Goal: Transaction & Acquisition: Purchase product/service

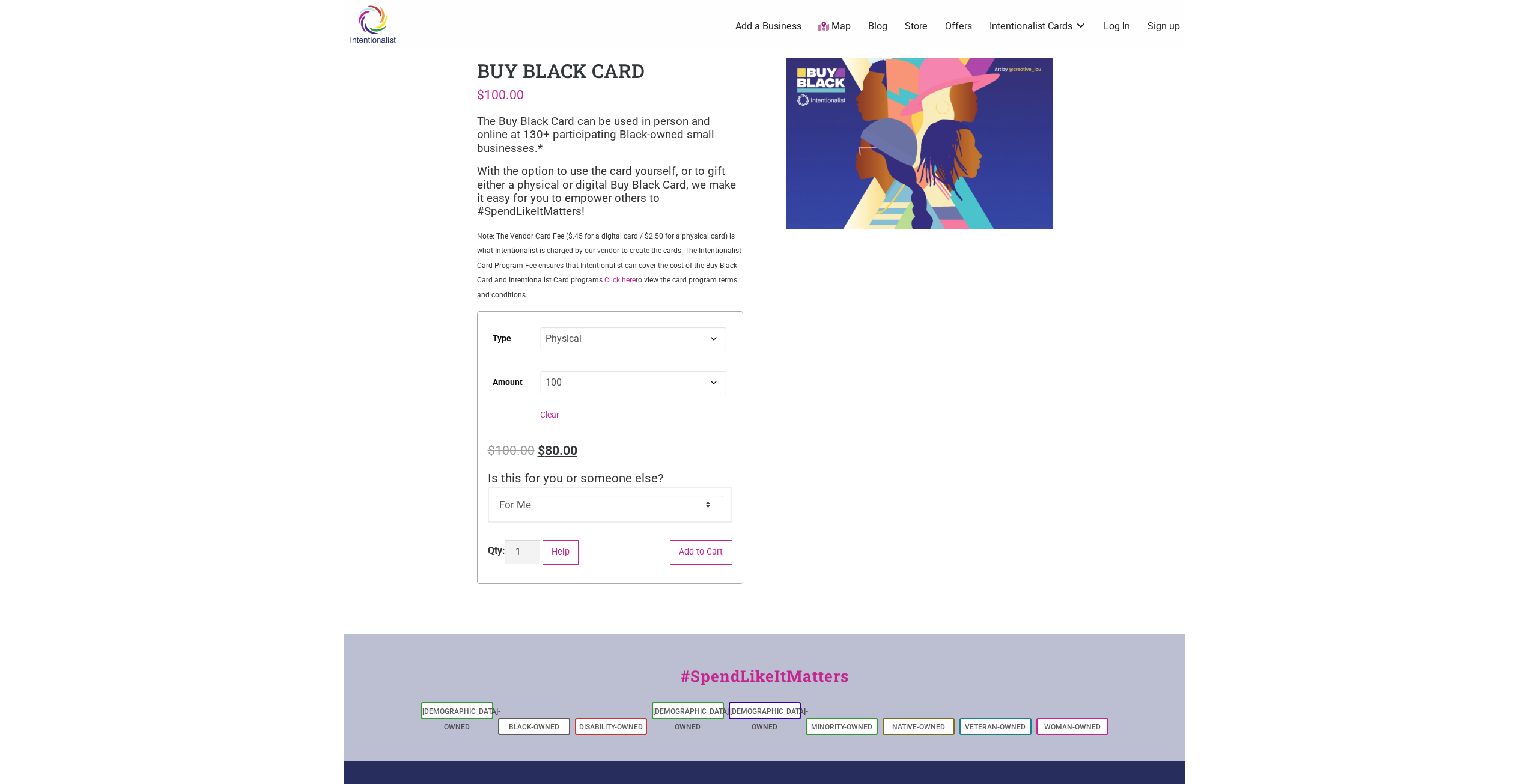
select select "Physical"
select select "100"
click at [127, 420] on body "× Menu 0 Add a Business Map Blog Store Offers Intentionalist Cards Buy Black Ca…" at bounding box center [764, 392] width 1529 height 784
click at [178, 486] on body "× Menu 0 Add a Business Map Blog Store Offers Intentionalist Cards Buy Black Ca…" at bounding box center [764, 392] width 1529 height 784
click at [283, 307] on body "× Menu 0 Add a Business Map Blog Store Offers Intentionalist Cards Buy Black Ca…" at bounding box center [764, 392] width 1529 height 784
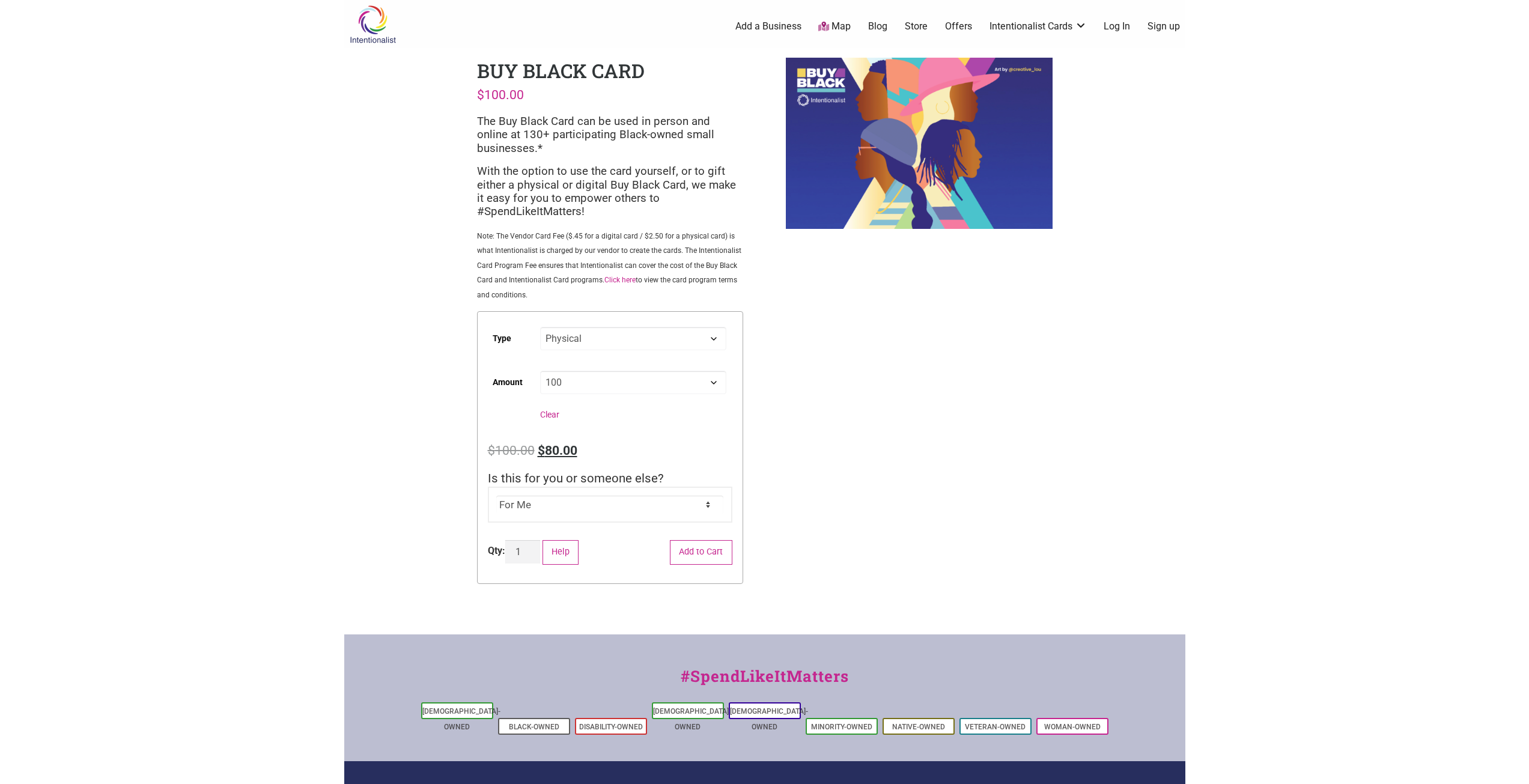
click at [80, 502] on body "× Menu 0 Add a Business Map Blog Store Offers Intentionalist Cards Buy Black Ca…" at bounding box center [764, 392] width 1529 height 784
click at [881, 392] on div "Intentionalist Spend like it matters 0 Add a Business Map Blog Store Offers Int…" at bounding box center [765, 468] width 841 height 936
click at [155, 579] on body "× Menu 0 Add a Business Map Blog Store Offers Intentionalist Cards Buy Black Ca…" at bounding box center [764, 392] width 1529 height 784
click at [115, 465] on body "× Menu 0 Add a Business Map Blog Store Offers Intentionalist Cards Buy Black Ca…" at bounding box center [764, 392] width 1529 height 784
click at [138, 530] on body "× Menu 0 Add a Business Map Blog Store Offers Intentionalist Cards Buy Black Ca…" at bounding box center [764, 392] width 1529 height 784
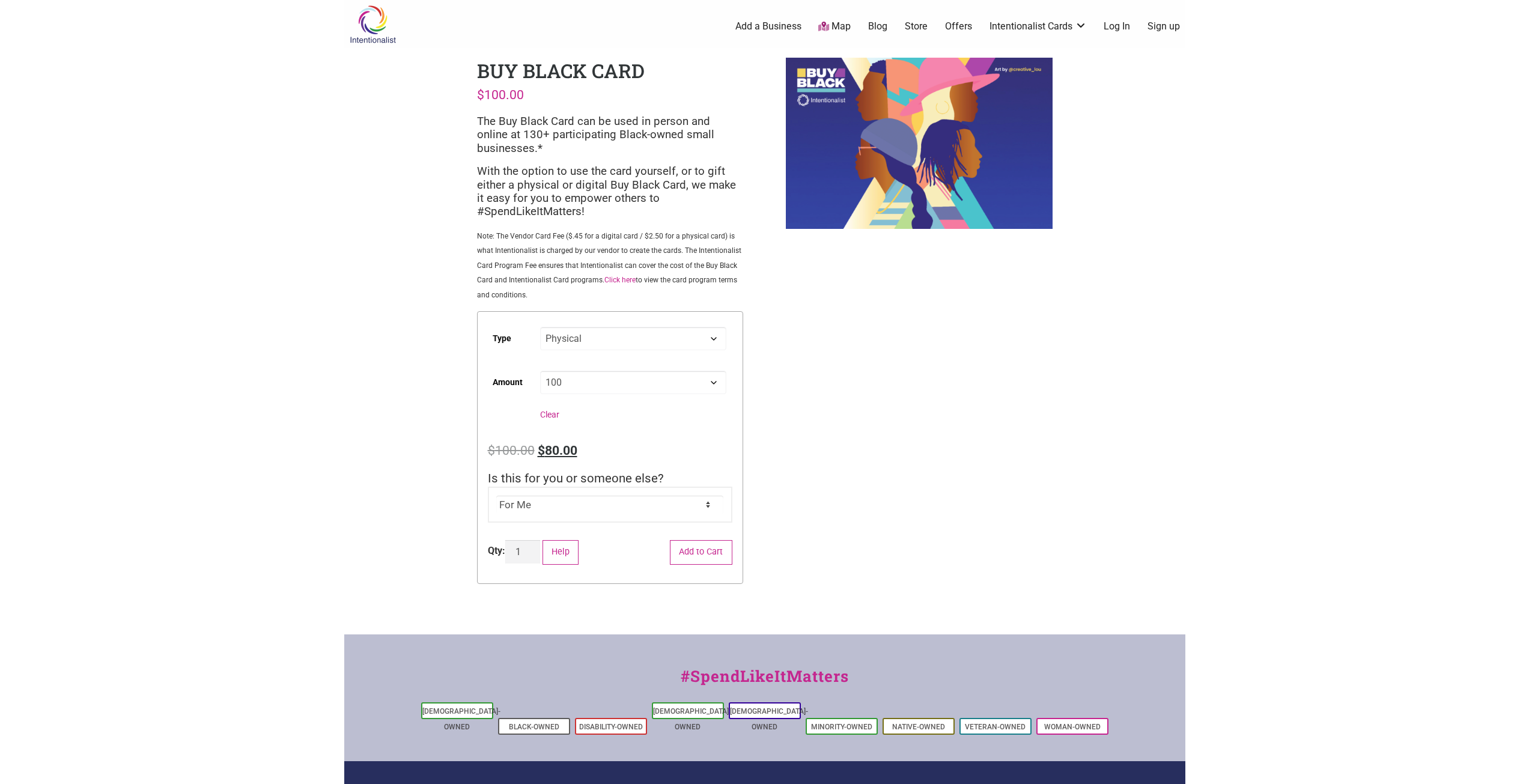
click at [179, 448] on body "× Menu 0 Add a Business Map Blog Store Offers Intentionalist Cards Buy Black Ca…" at bounding box center [764, 392] width 1529 height 784
click at [173, 569] on body "× Menu 0 Add a Business Map Blog Store Offers Intentionalist Cards Buy Black Ca…" at bounding box center [764, 392] width 1529 height 784
